Goal: Task Accomplishment & Management: Use online tool/utility

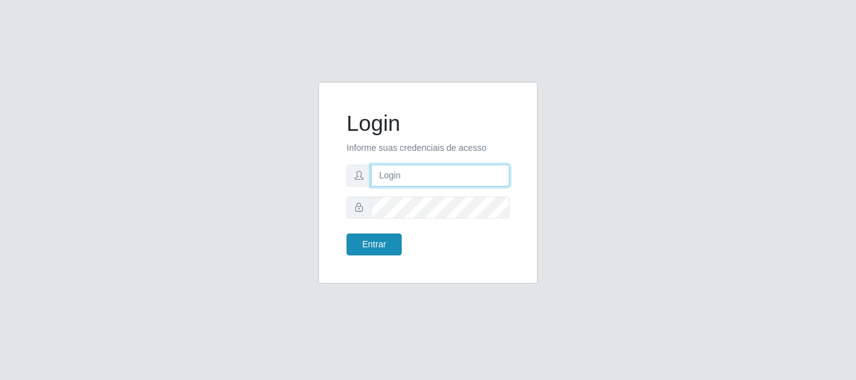
type input "caio@B1"
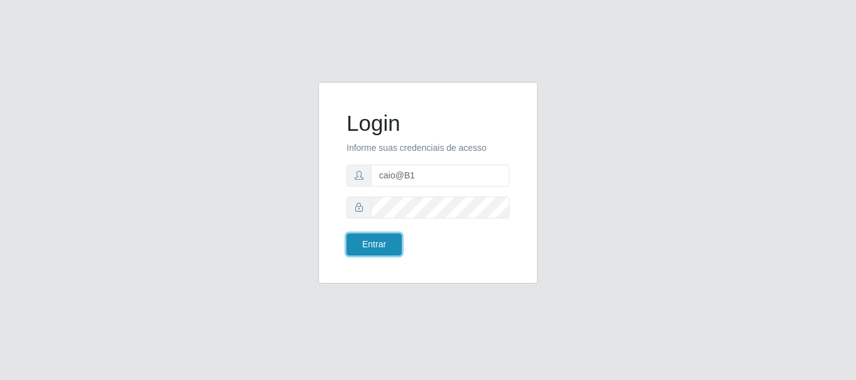
click at [379, 244] on button "Entrar" at bounding box center [374, 245] width 55 height 22
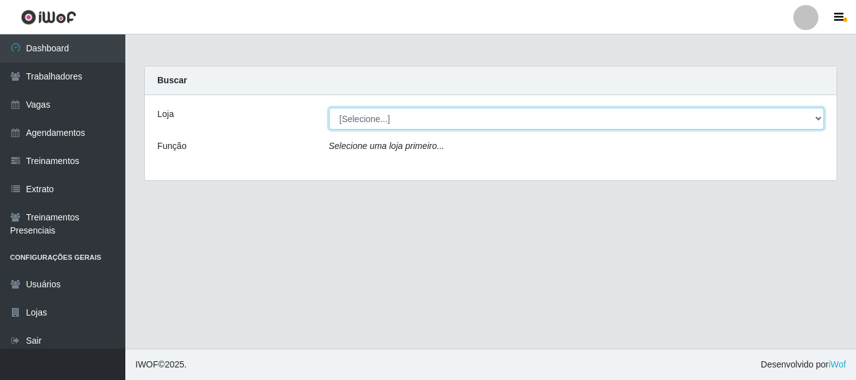
click at [815, 115] on select "[Selecione...] Bemais Supermercados - B1 [GEOGRAPHIC_DATA]" at bounding box center [577, 119] width 496 height 22
select select "403"
click at [329, 108] on select "[Selecione...] Bemais Supermercados - B1 [GEOGRAPHIC_DATA]" at bounding box center [577, 119] width 496 height 22
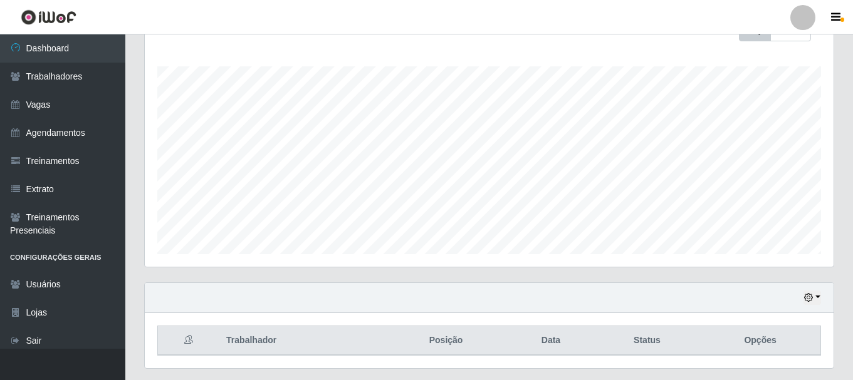
scroll to position [229, 0]
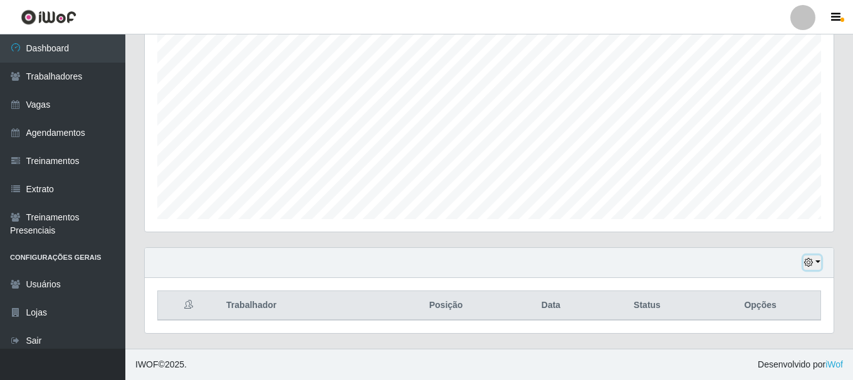
click at [820, 258] on button "button" at bounding box center [812, 263] width 18 height 14
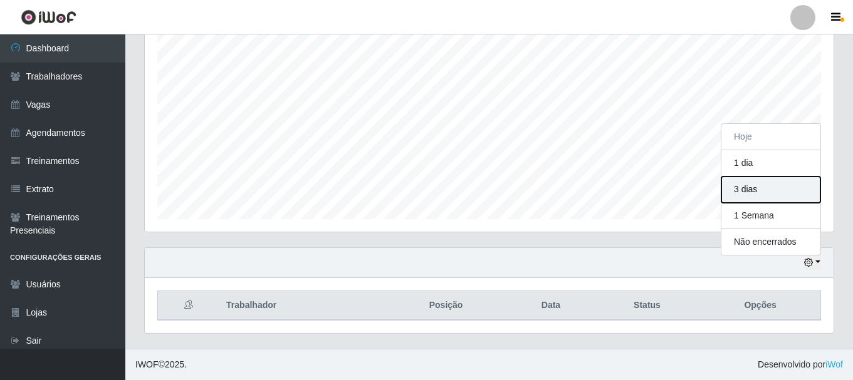
click at [760, 193] on button "3 dias" at bounding box center [770, 190] width 99 height 26
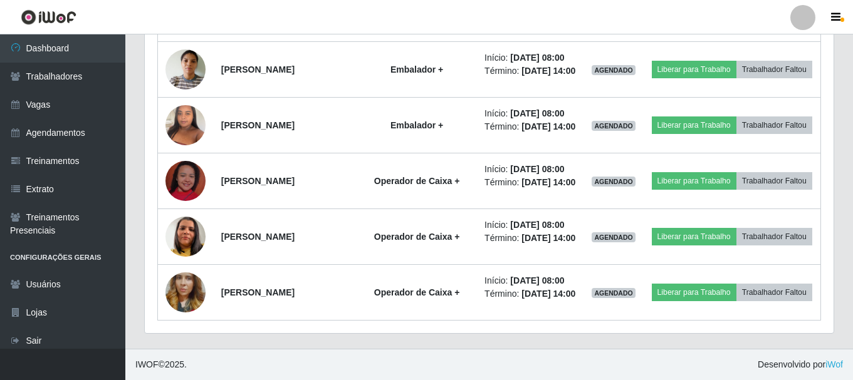
scroll to position [1467, 0]
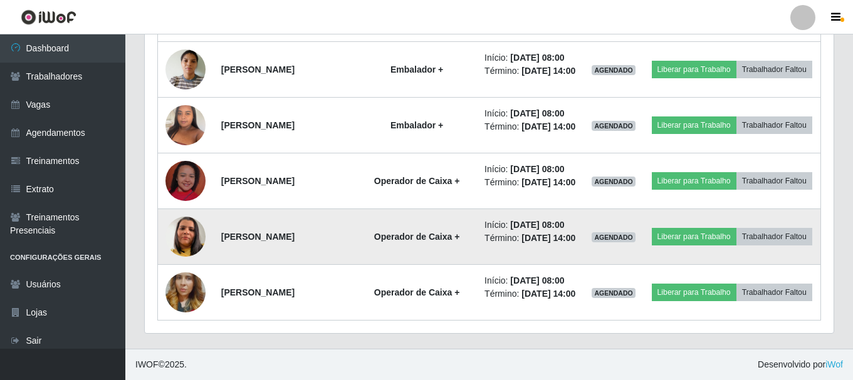
click at [187, 221] on img at bounding box center [185, 236] width 40 height 71
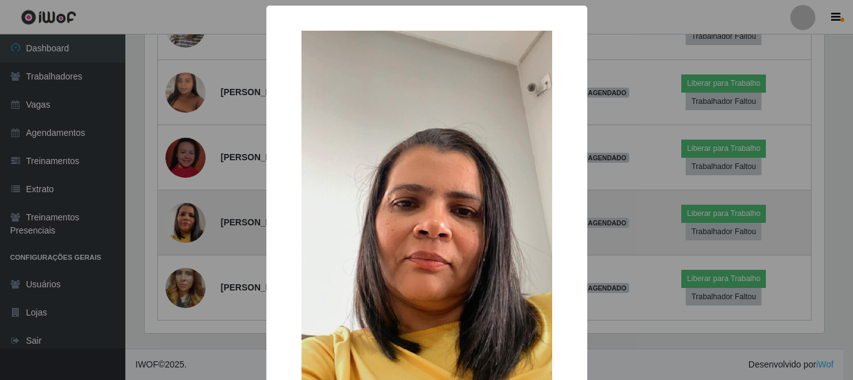
scroll to position [260, 683]
click at [187, 221] on div "× OK Cancel" at bounding box center [428, 190] width 856 height 380
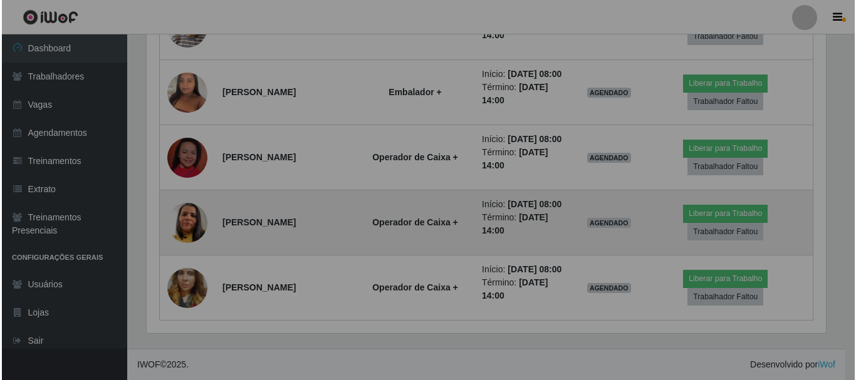
scroll to position [260, 689]
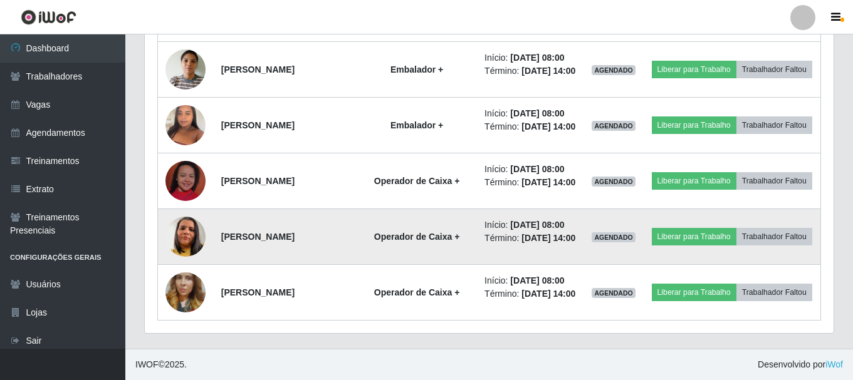
click at [184, 221] on img at bounding box center [185, 236] width 40 height 71
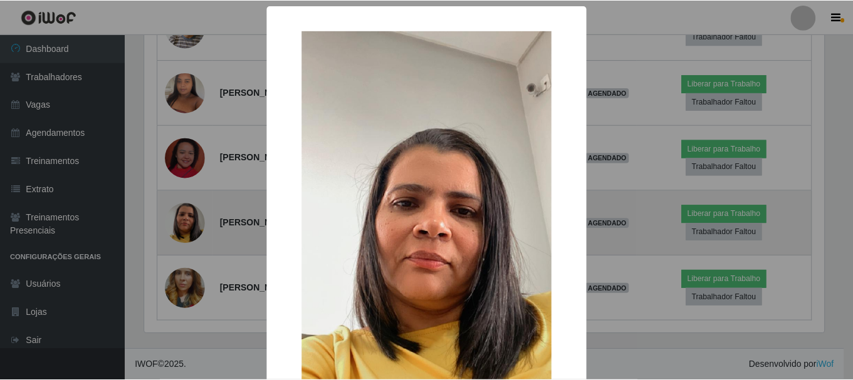
scroll to position [260, 683]
click at [184, 221] on div "× OK Cancel" at bounding box center [428, 190] width 856 height 380
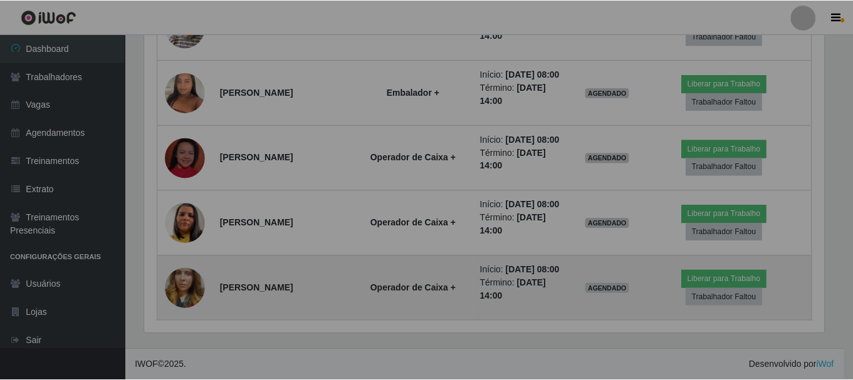
scroll to position [260, 689]
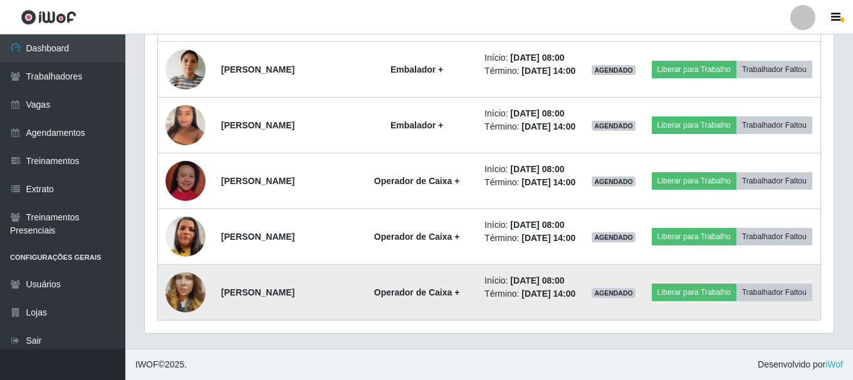
click at [172, 287] on img at bounding box center [185, 292] width 40 height 71
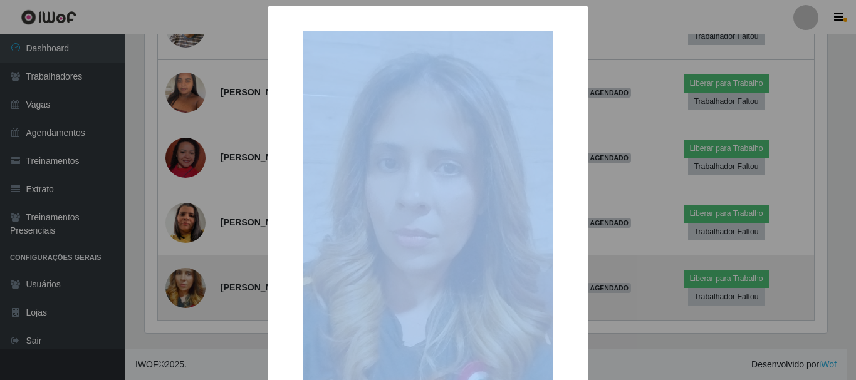
click at [172, 287] on div "× OK Cancel" at bounding box center [428, 190] width 856 height 380
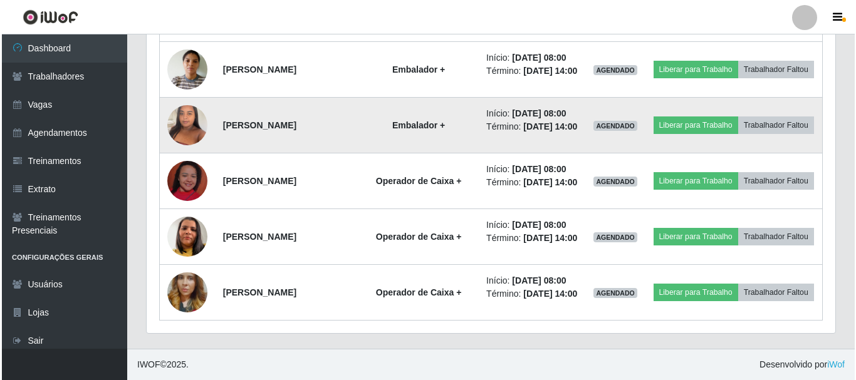
scroll to position [1342, 0]
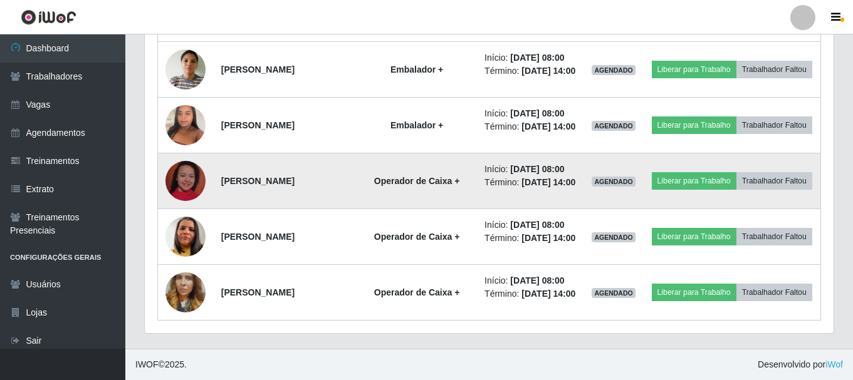
click at [183, 217] on img at bounding box center [185, 180] width 40 height 71
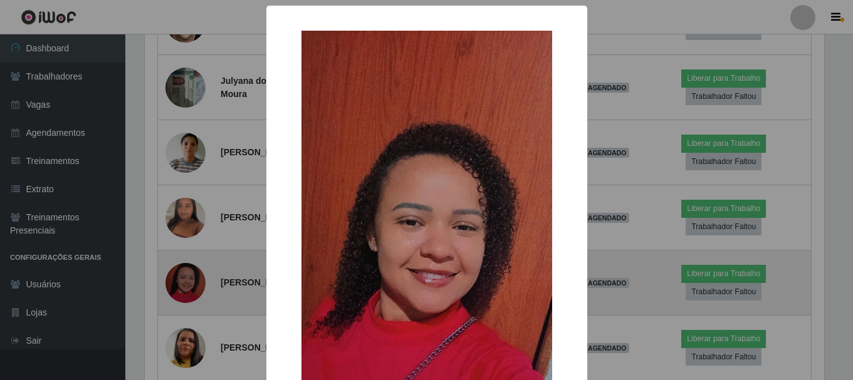
scroll to position [260, 683]
click at [183, 288] on div "× OK Cancel" at bounding box center [428, 190] width 856 height 380
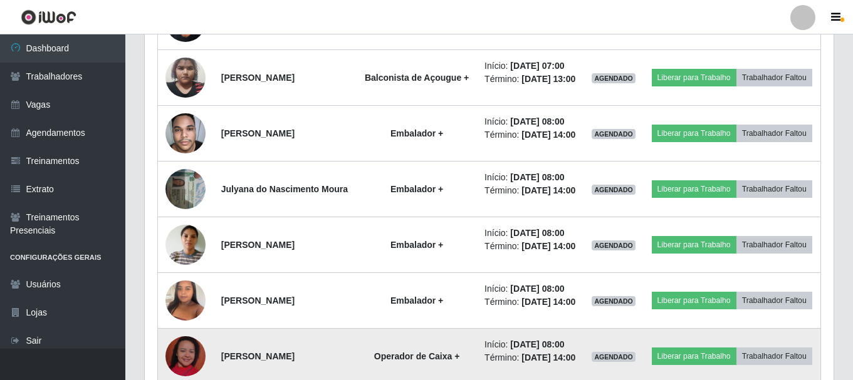
scroll to position [1091, 0]
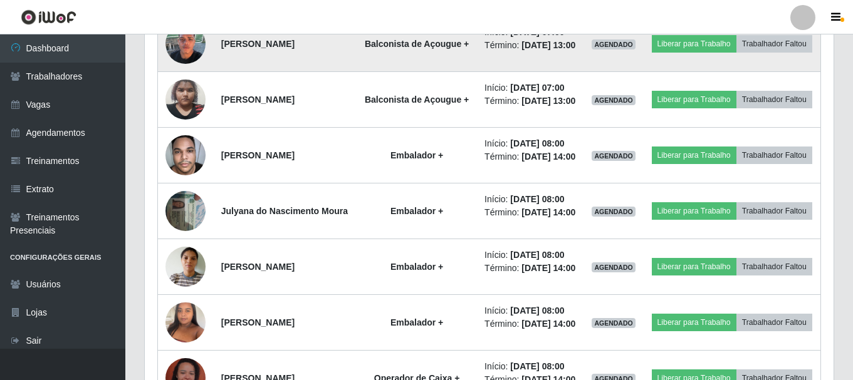
click at [188, 70] on img at bounding box center [185, 43] width 40 height 53
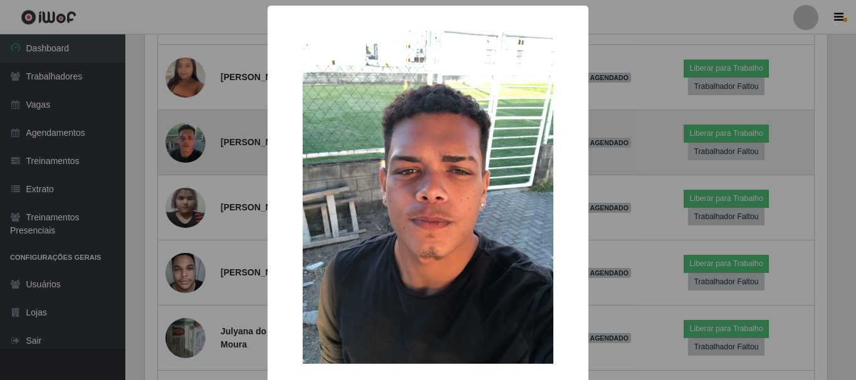
click at [188, 150] on div "× OK Cancel" at bounding box center [428, 190] width 856 height 380
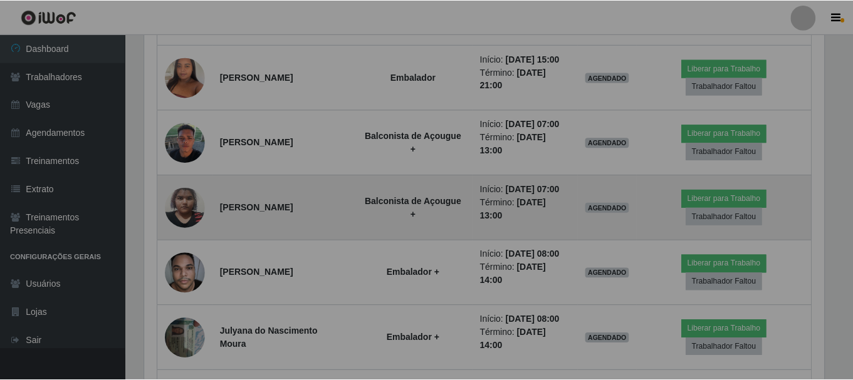
scroll to position [260, 689]
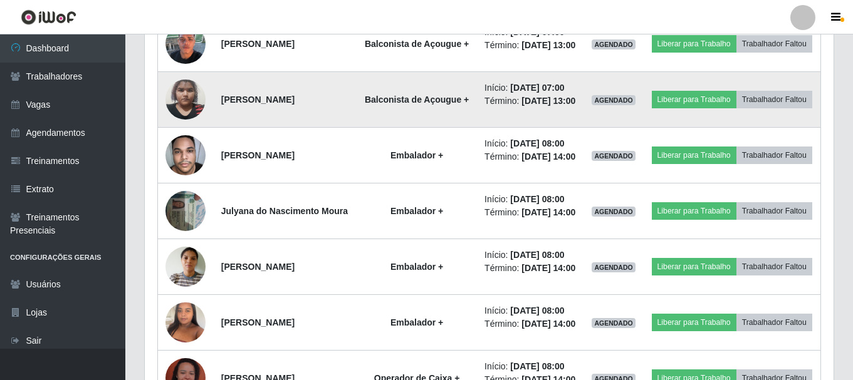
click at [183, 126] on img at bounding box center [185, 99] width 40 height 53
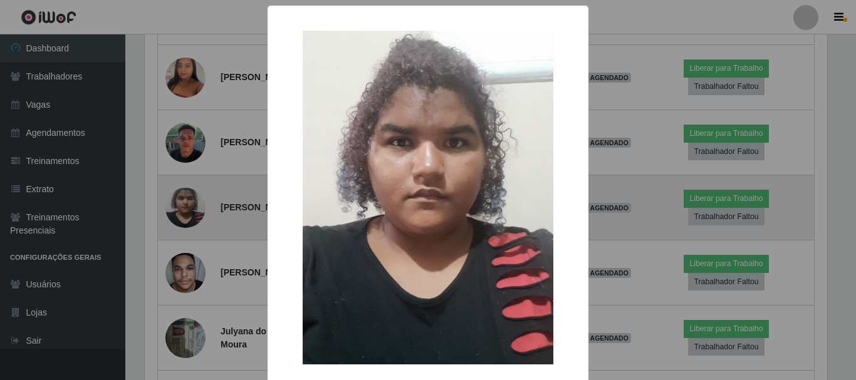
click at [183, 209] on div "× OK Cancel" at bounding box center [428, 190] width 856 height 380
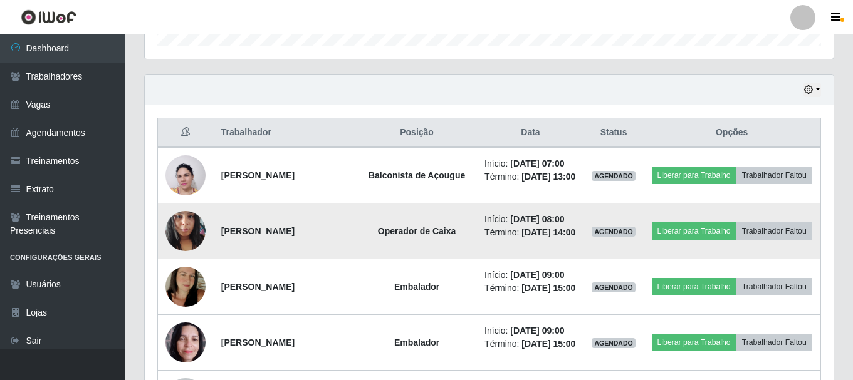
click at [187, 242] on img at bounding box center [185, 230] width 40 height 53
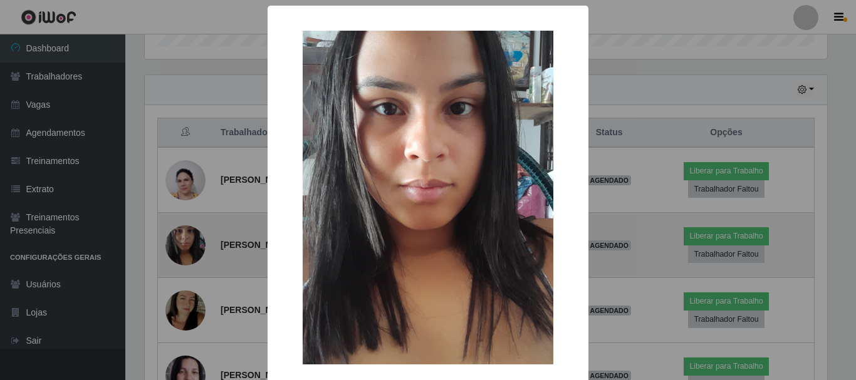
click at [187, 242] on div "× OK Cancel" at bounding box center [428, 190] width 856 height 380
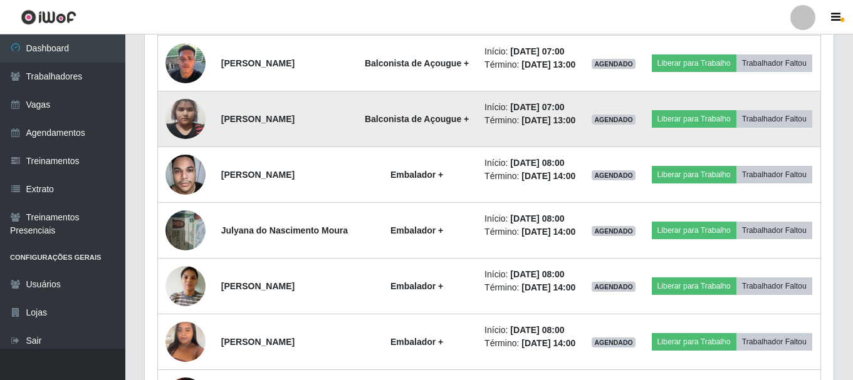
scroll to position [1091, 0]
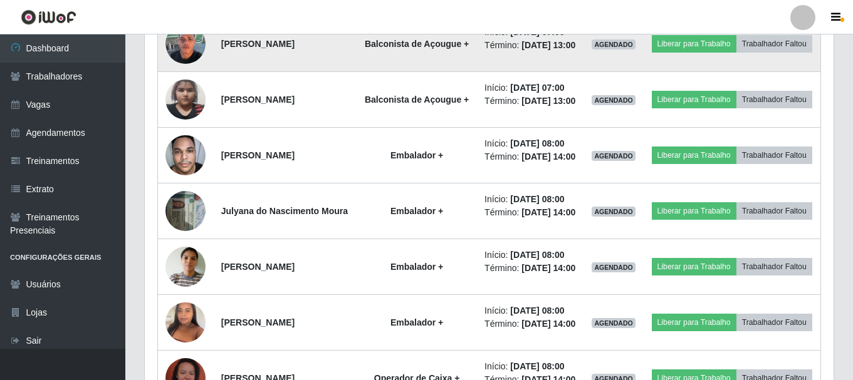
click at [189, 70] on img at bounding box center [185, 43] width 40 height 53
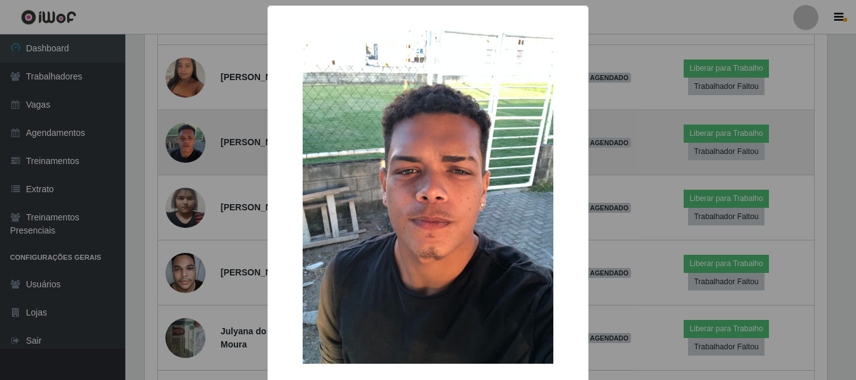
click at [189, 144] on div "× OK Cancel" at bounding box center [428, 190] width 856 height 380
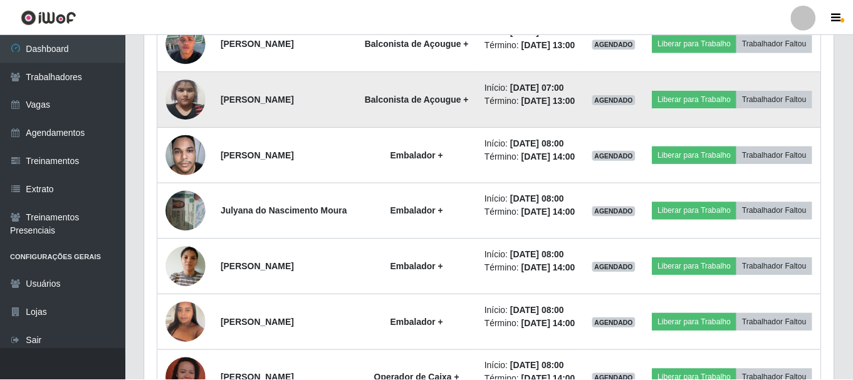
scroll to position [260, 689]
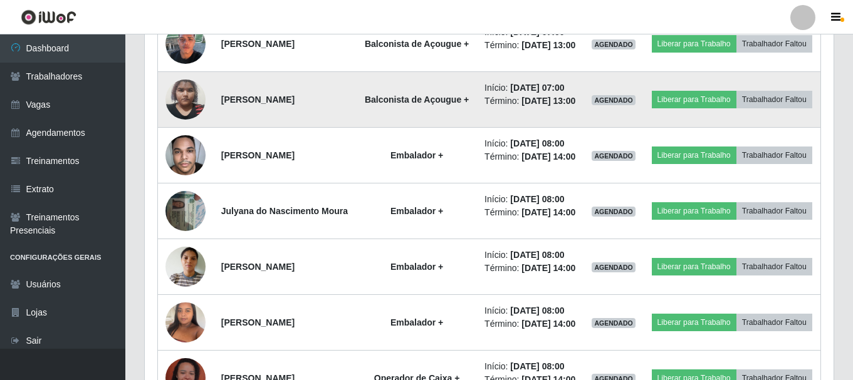
click at [182, 126] on img at bounding box center [185, 99] width 40 height 53
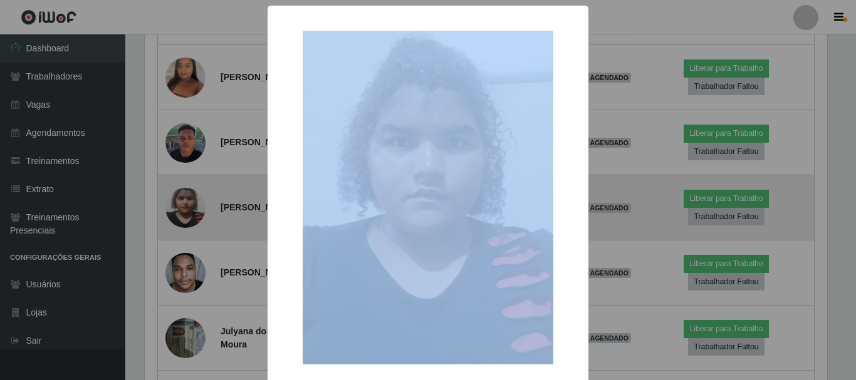
click at [184, 197] on div "× OK Cancel" at bounding box center [428, 190] width 856 height 380
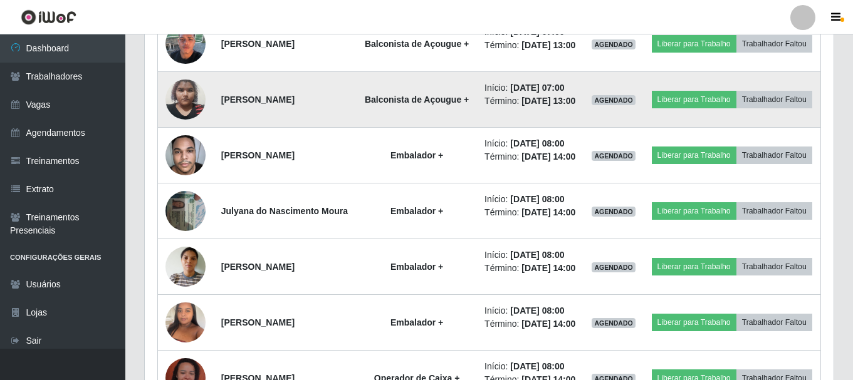
scroll to position [260, 689]
click at [193, 126] on img at bounding box center [185, 99] width 40 height 53
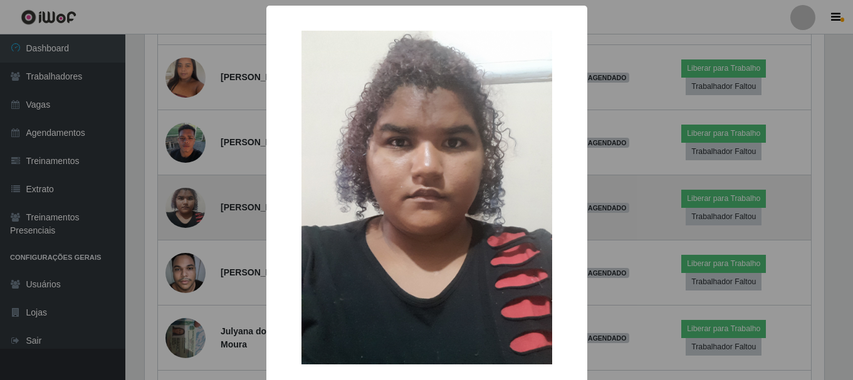
scroll to position [260, 683]
click at [193, 206] on div "× OK Cancel" at bounding box center [428, 190] width 856 height 380
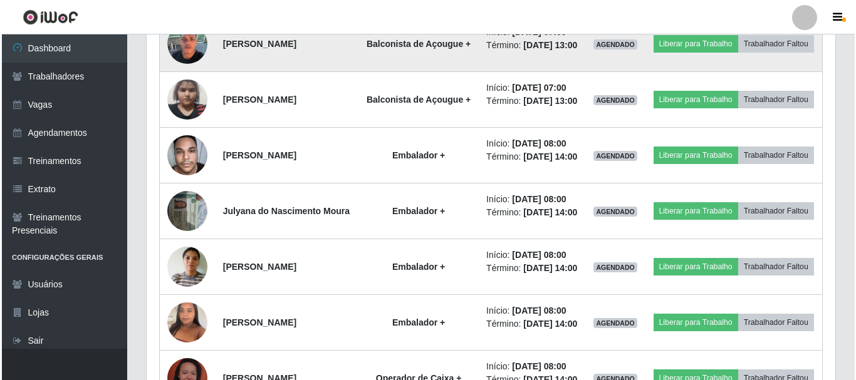
scroll to position [260, 689]
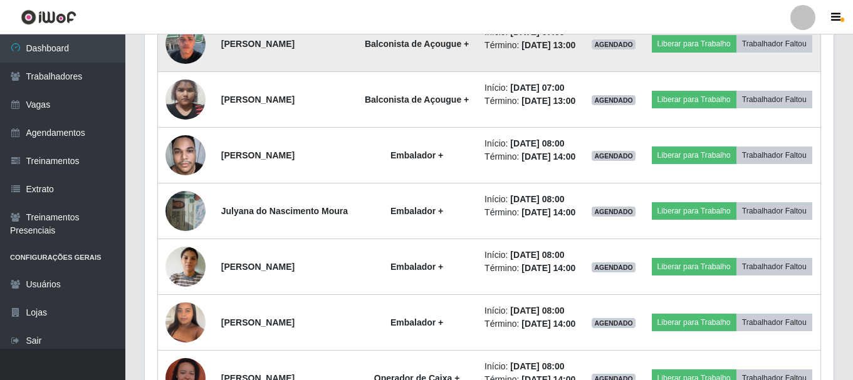
click at [187, 70] on img at bounding box center [185, 43] width 40 height 53
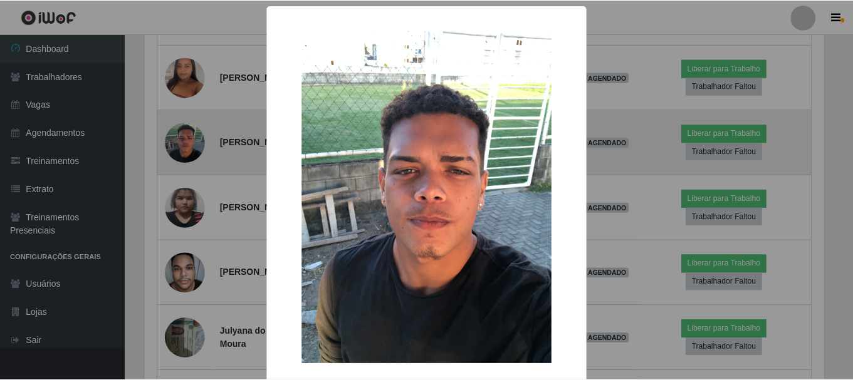
scroll to position [260, 683]
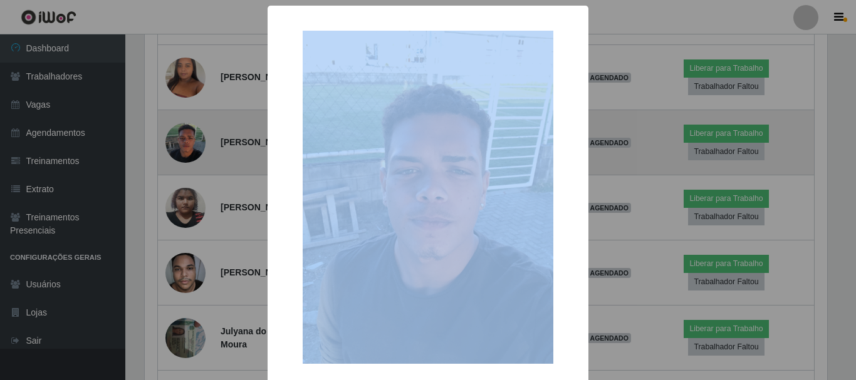
click at [187, 127] on div "× OK Cancel" at bounding box center [428, 190] width 856 height 380
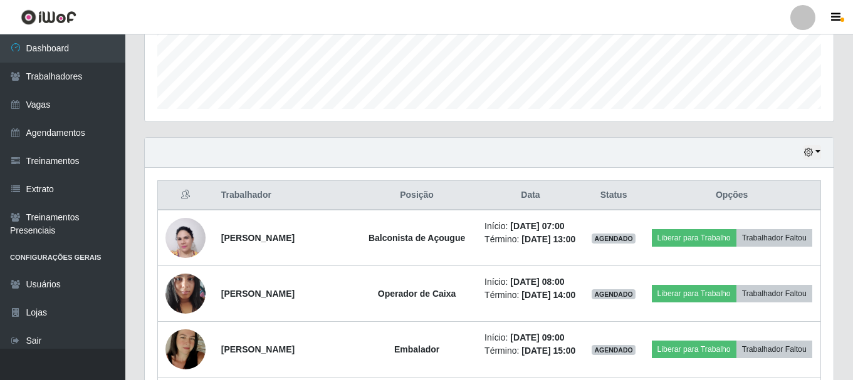
scroll to position [0, 0]
